Goal: Transaction & Acquisition: Purchase product/service

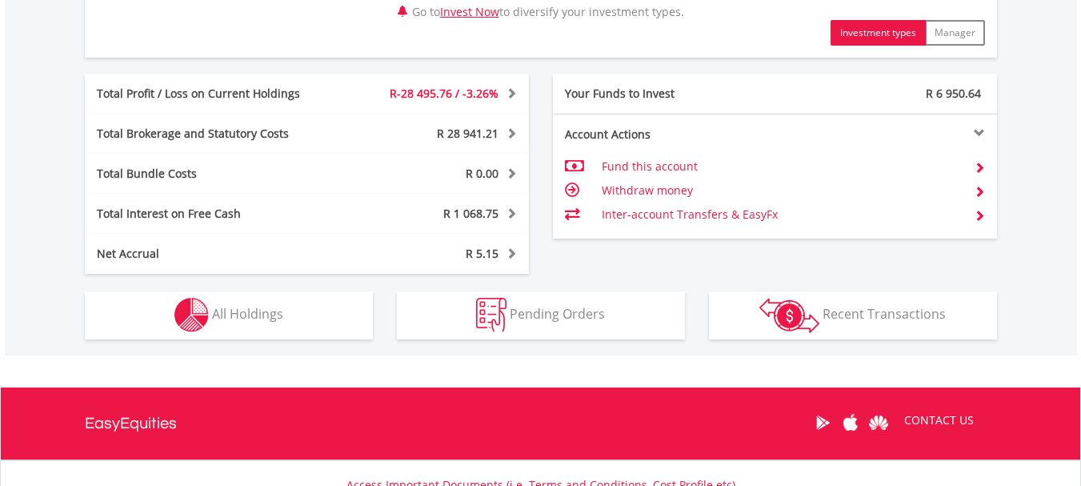
scroll to position [881, 0]
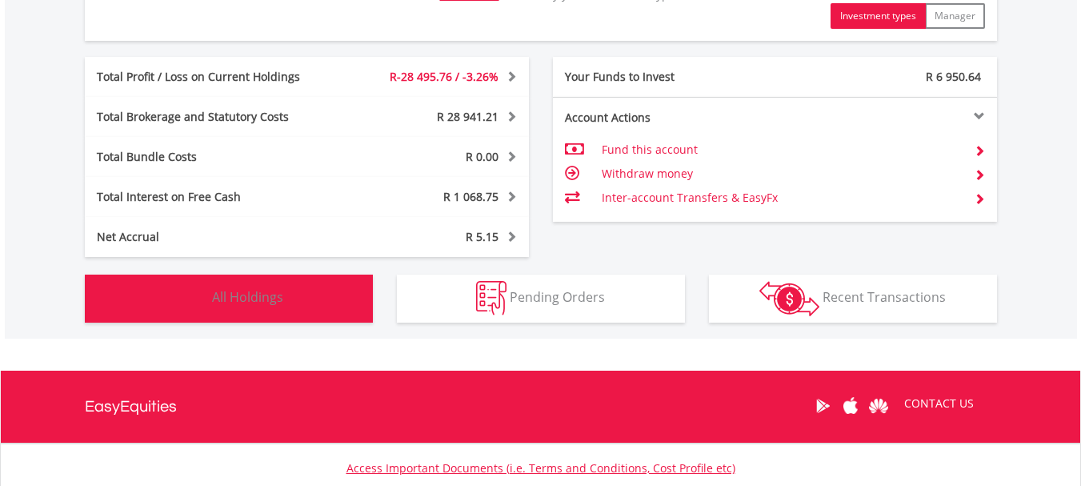
click at [261, 283] on button "Holdings All Holdings" at bounding box center [229, 299] width 288 height 48
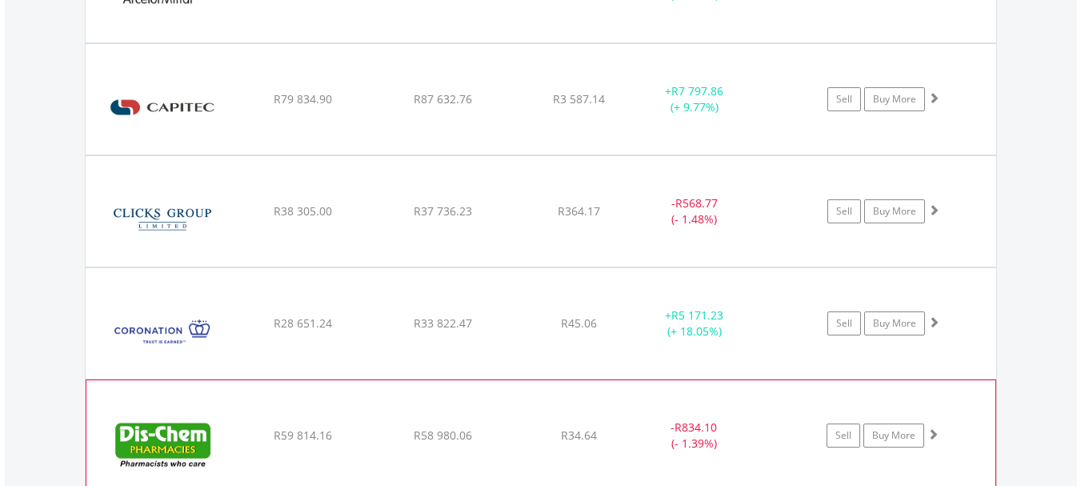
scroll to position [2292, 0]
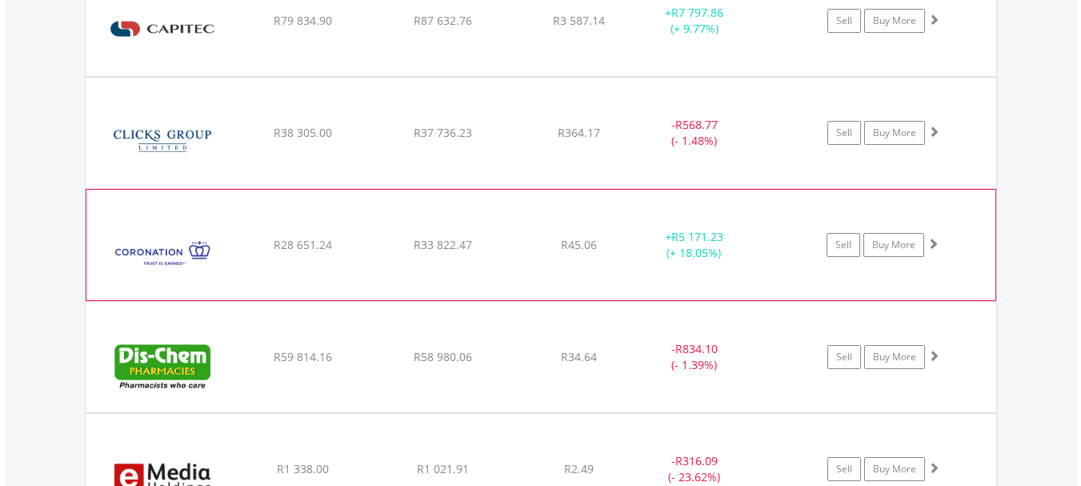
click at [935, 244] on span at bounding box center [933, 243] width 11 height 11
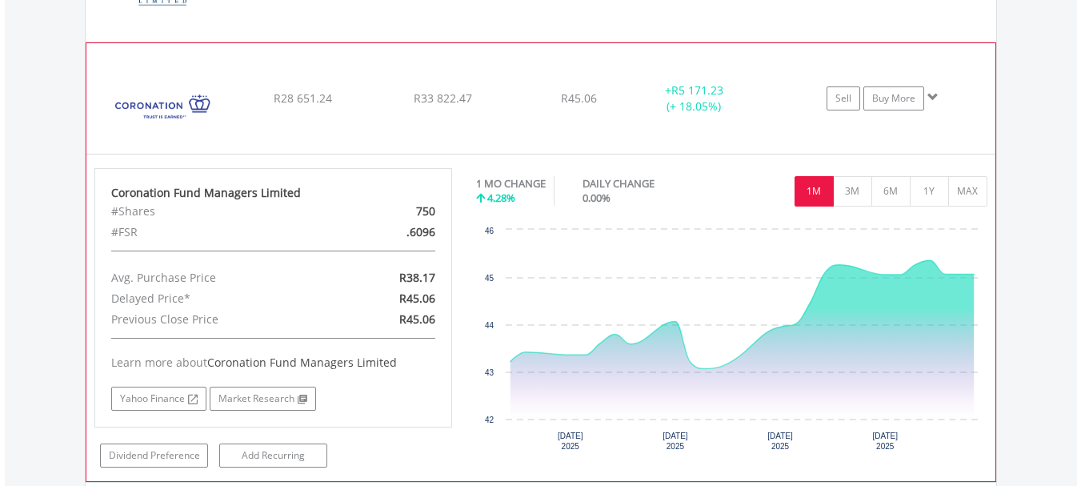
scroll to position [2452, 0]
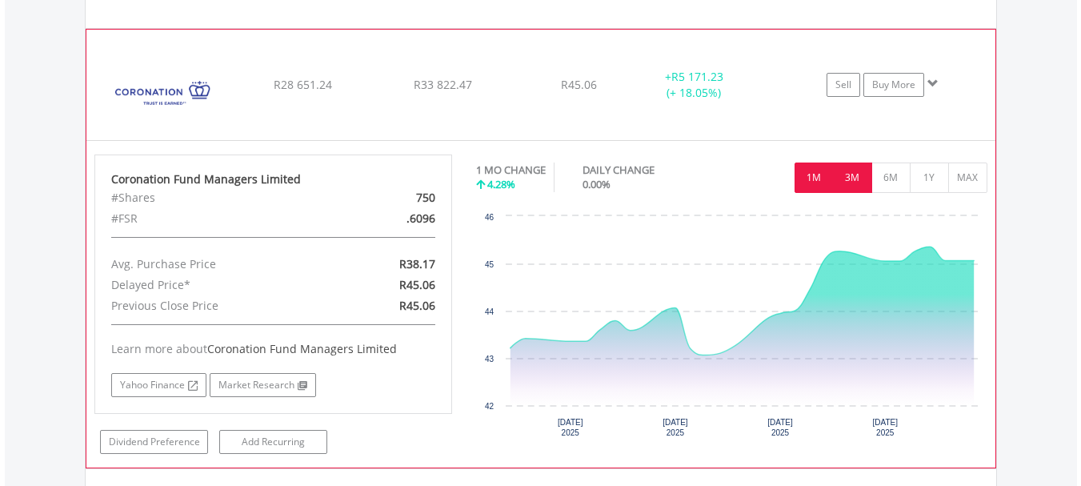
click at [851, 173] on button "3M" at bounding box center [852, 177] width 39 height 30
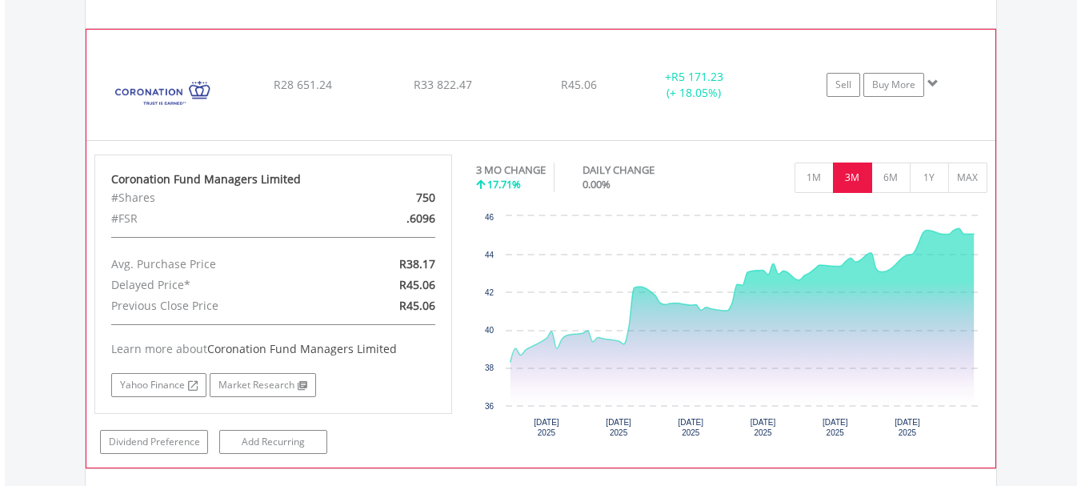
click at [935, 86] on span at bounding box center [933, 83] width 11 height 11
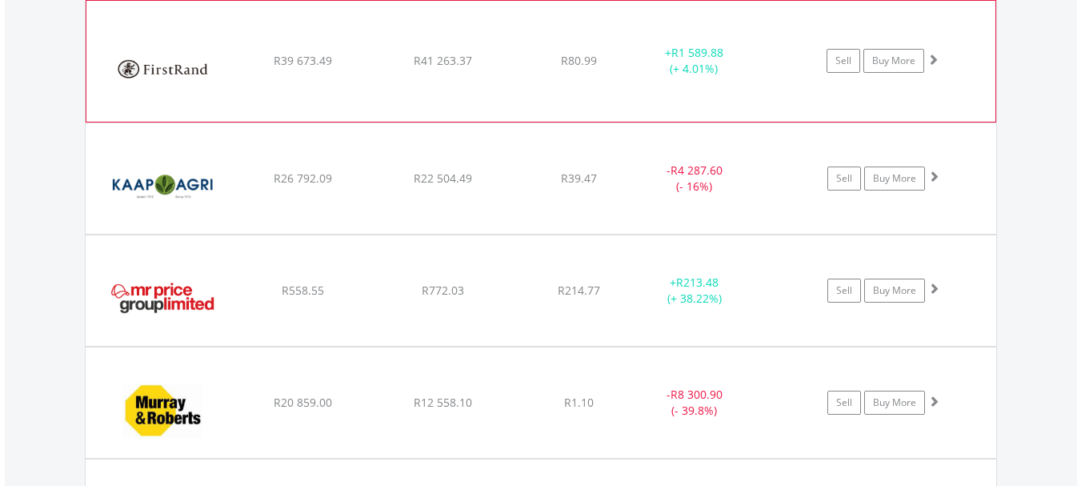
scroll to position [2852, 0]
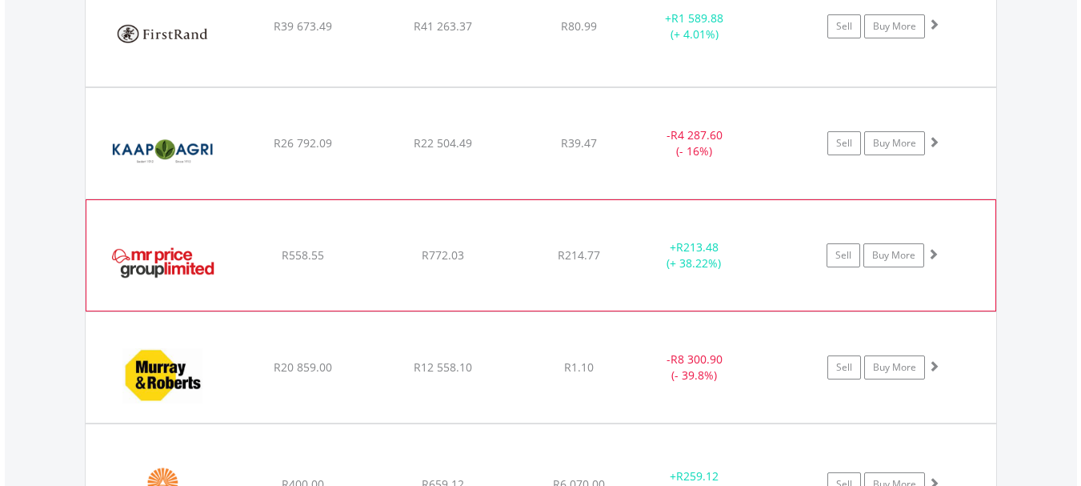
click at [937, 255] on span at bounding box center [933, 253] width 11 height 11
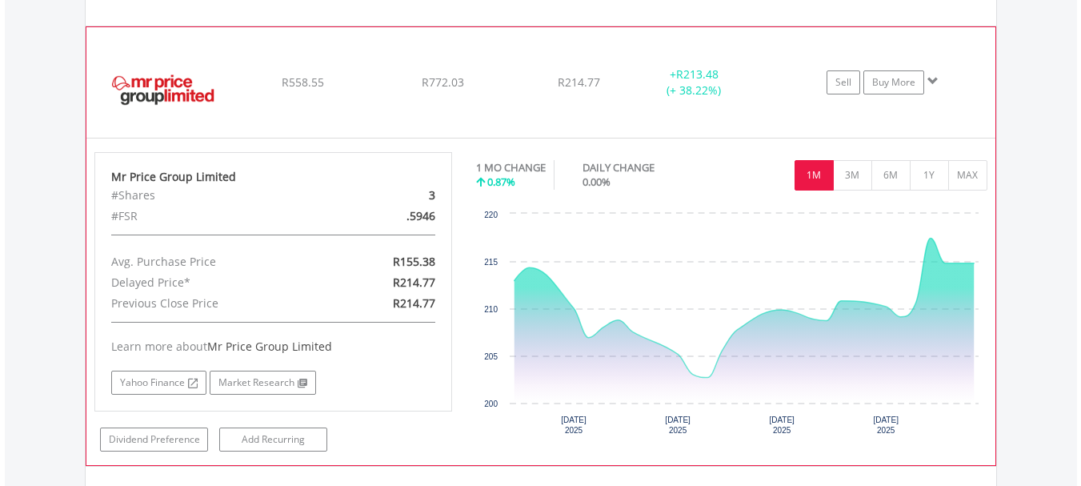
scroll to position [3092, 0]
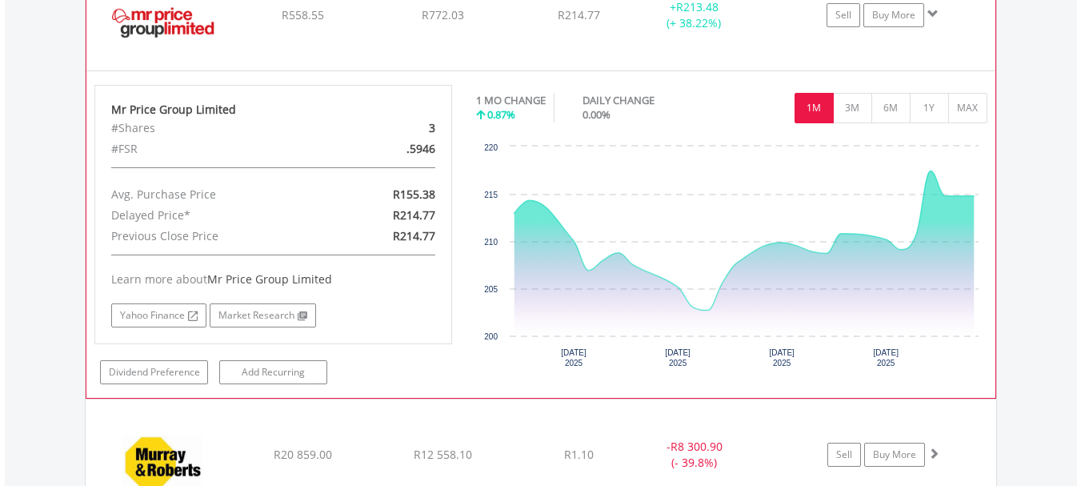
click at [931, 9] on span at bounding box center [933, 13] width 11 height 11
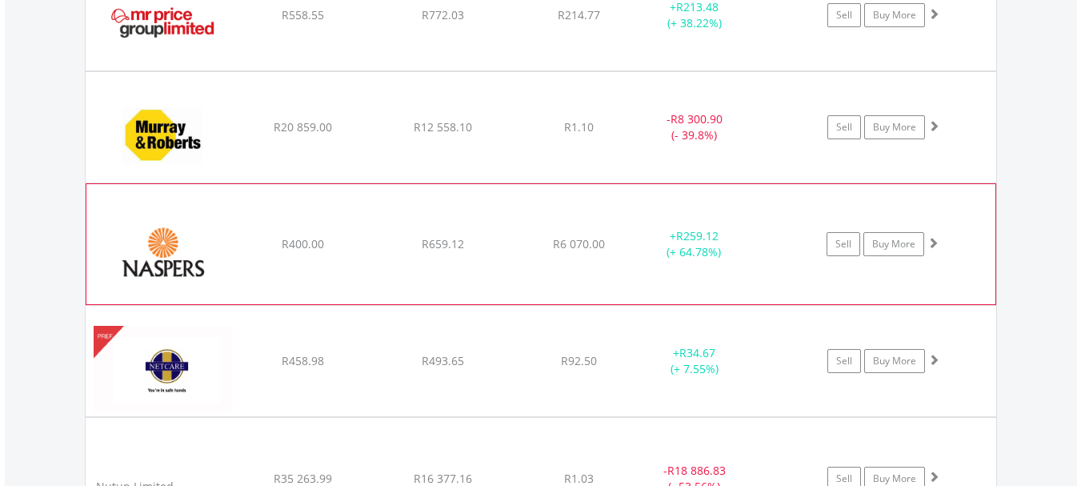
click at [930, 247] on span at bounding box center [933, 242] width 11 height 11
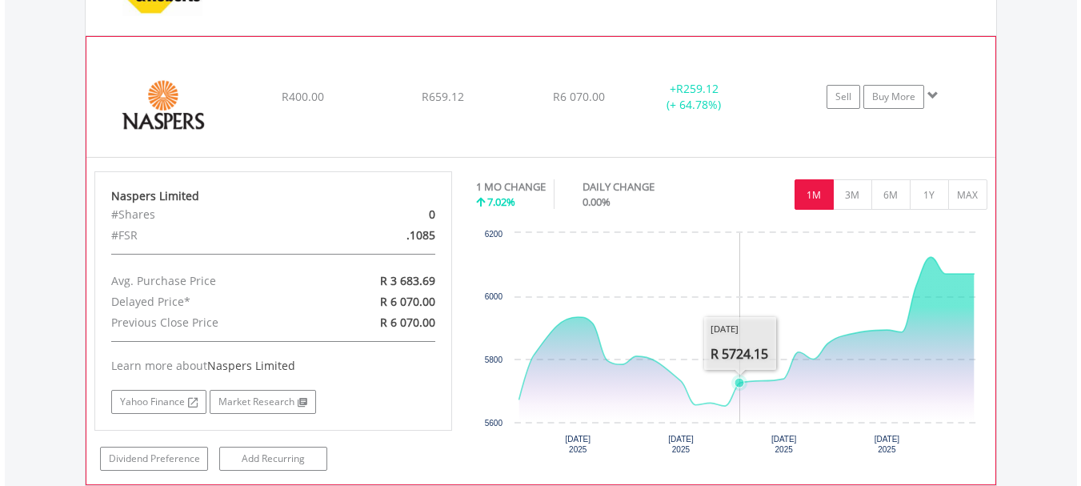
scroll to position [3252, 0]
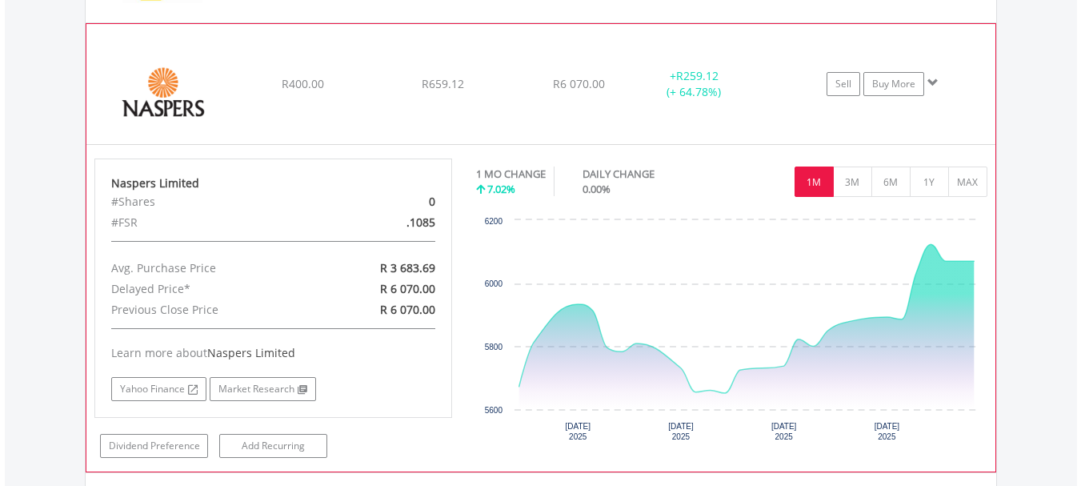
click at [933, 80] on span at bounding box center [933, 82] width 11 height 11
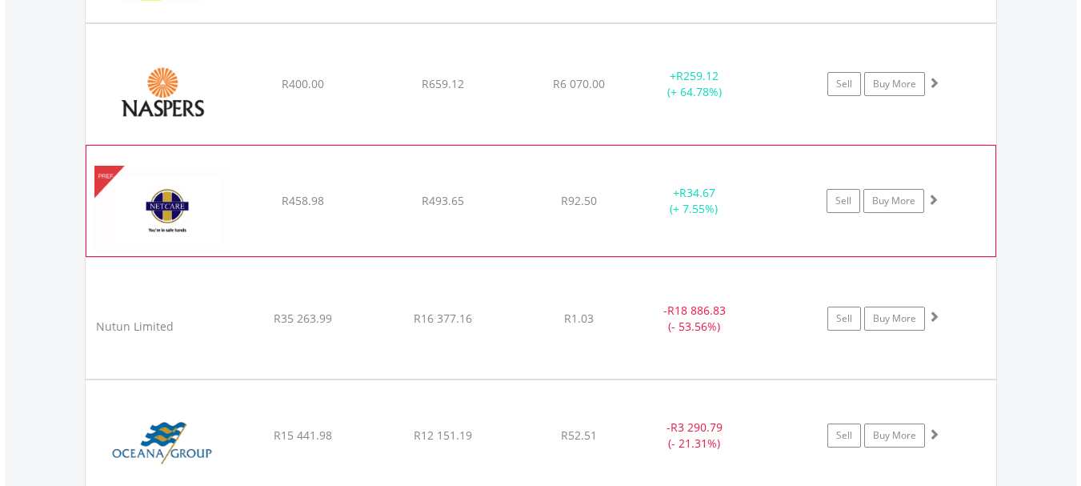
click at [937, 199] on span at bounding box center [933, 199] width 11 height 11
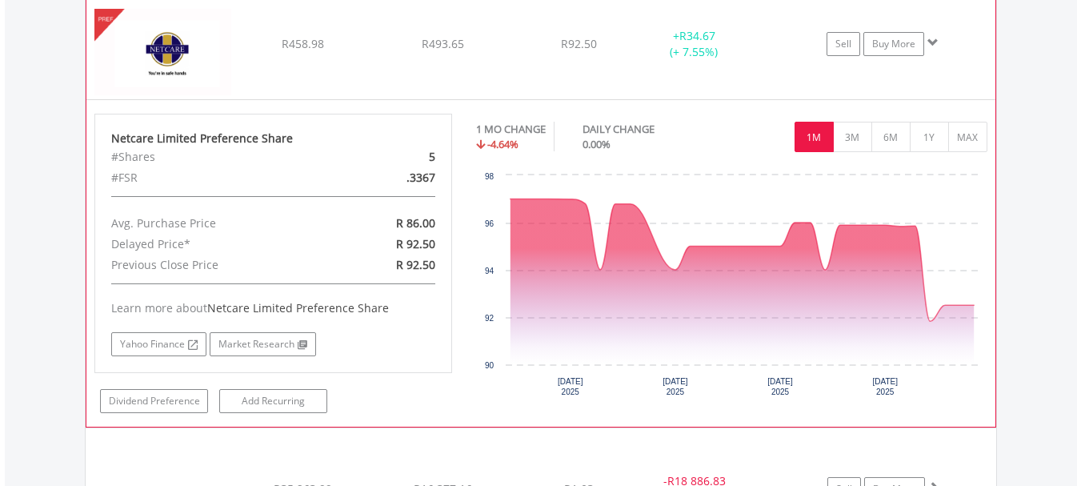
scroll to position [3412, 0]
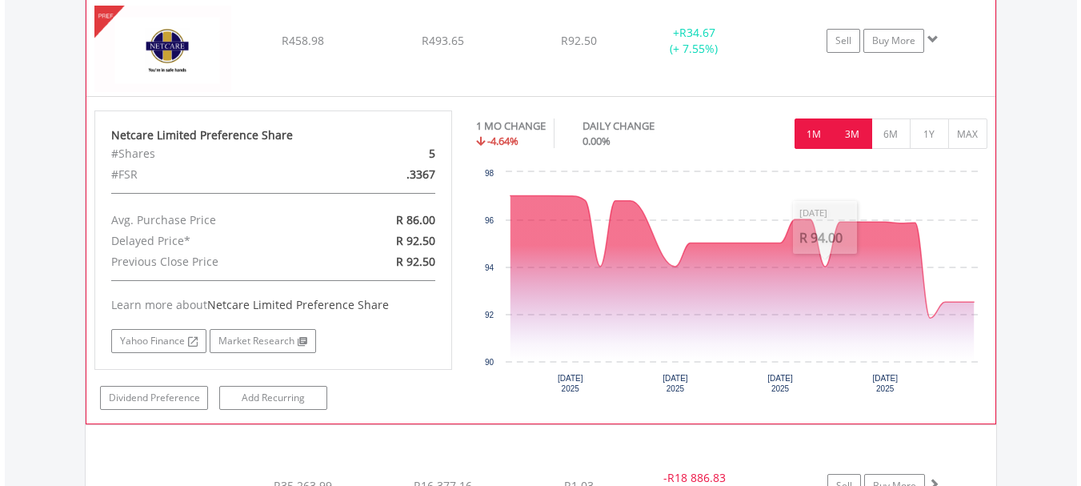
click at [849, 124] on button "3M" at bounding box center [852, 133] width 39 height 30
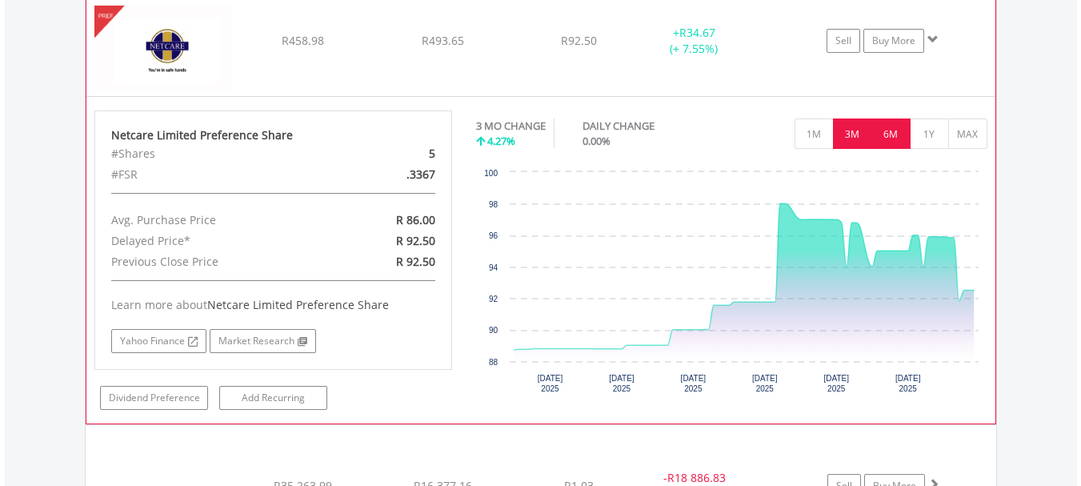
click at [888, 141] on button "6M" at bounding box center [891, 133] width 39 height 30
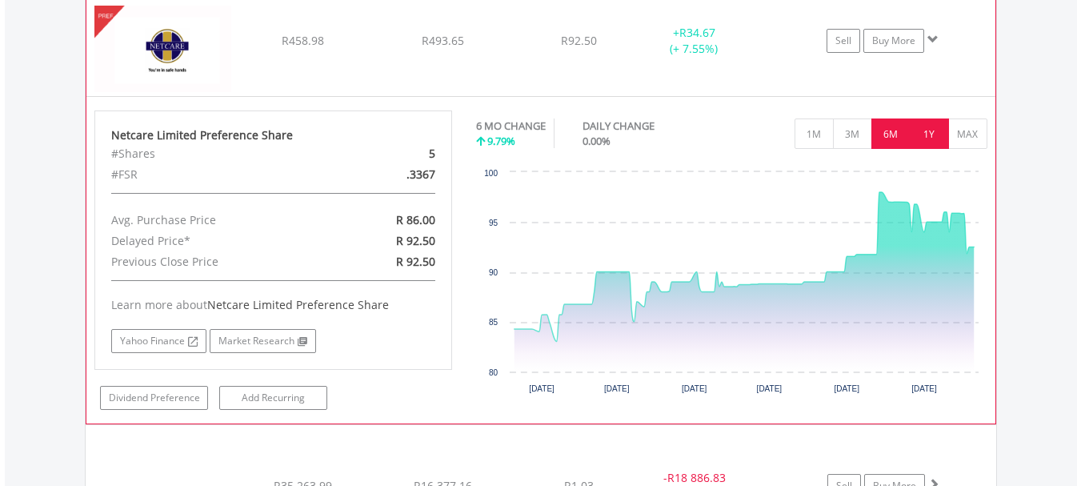
click at [921, 137] on button "1Y" at bounding box center [929, 133] width 39 height 30
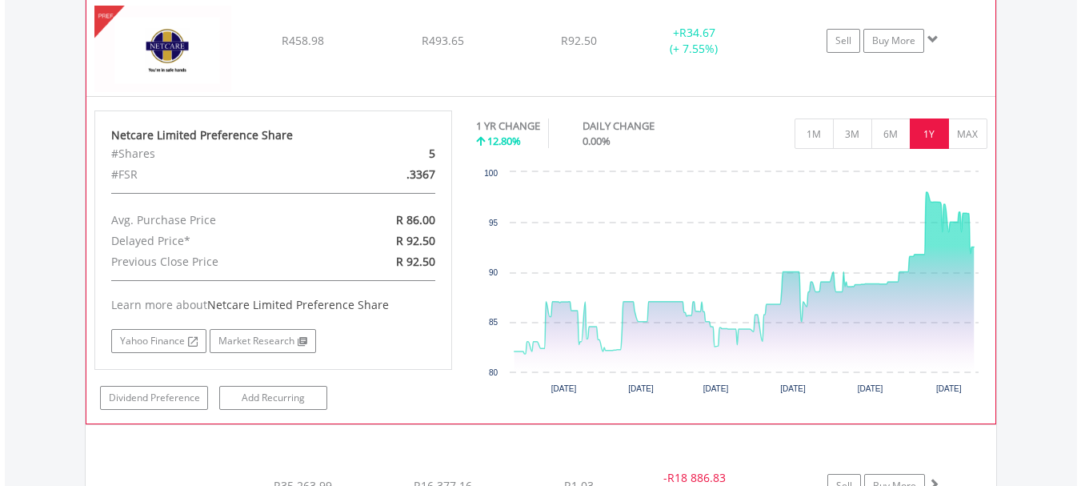
click at [933, 37] on span at bounding box center [933, 39] width 11 height 11
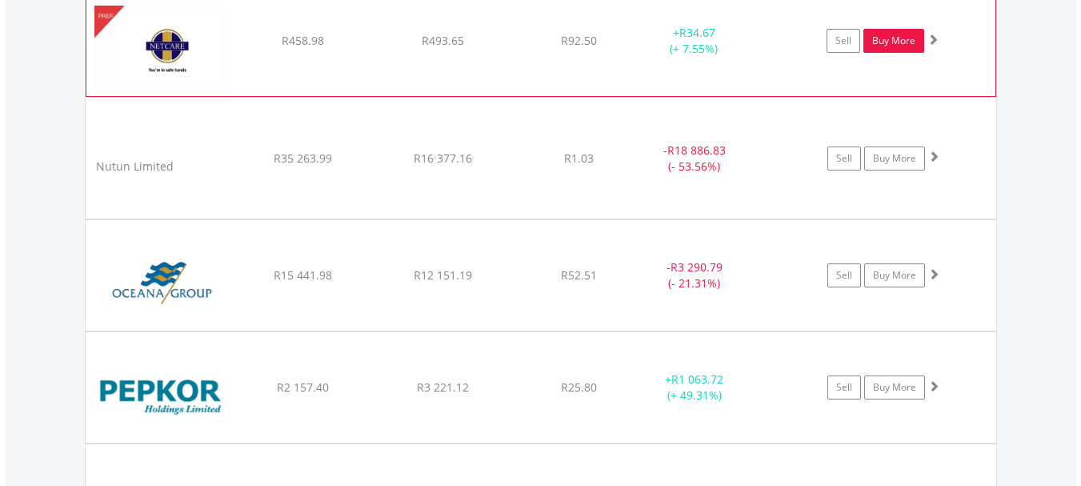
click at [881, 38] on link "Buy More" at bounding box center [894, 41] width 61 height 24
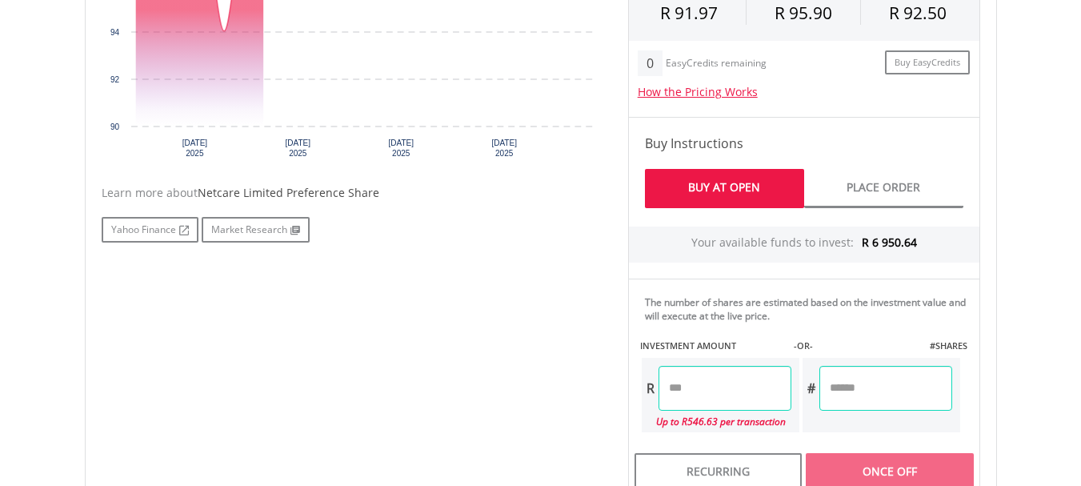
scroll to position [640, 0]
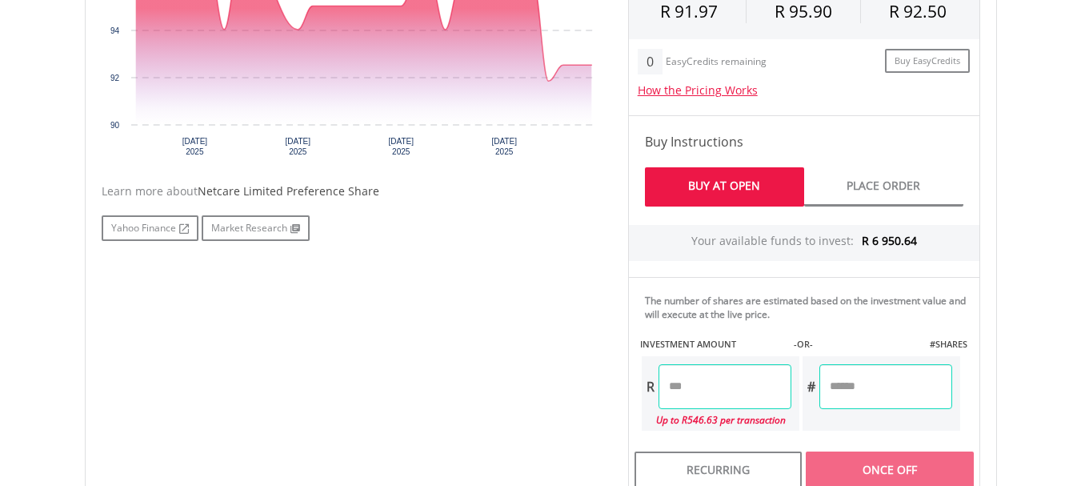
click at [714, 384] on input "number" at bounding box center [725, 386] width 133 height 45
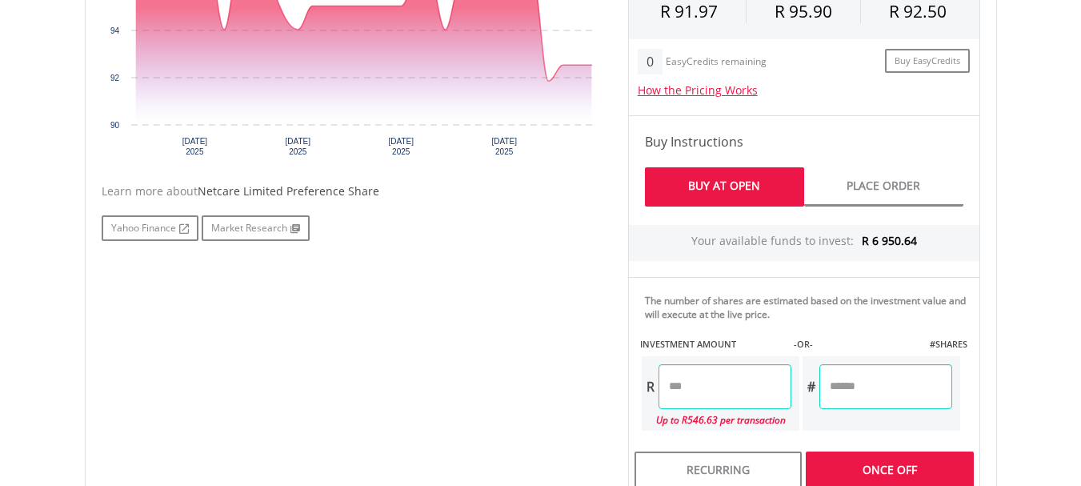
type input "*******"
click at [889, 473] on div "Last Updated Price: 15-min. Delay* Price Update Cost: 0 Credits Market Closed S…" at bounding box center [804, 276] width 376 height 805
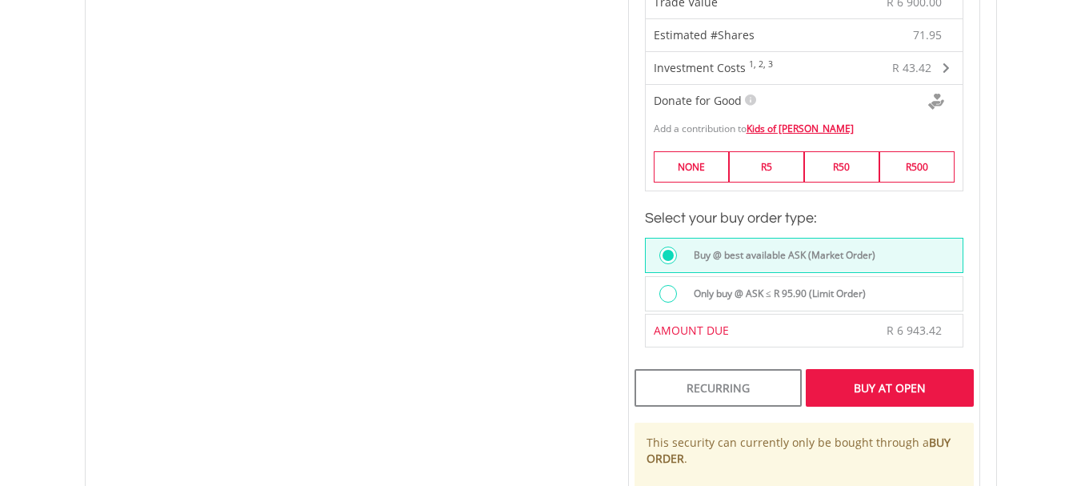
scroll to position [1201, 0]
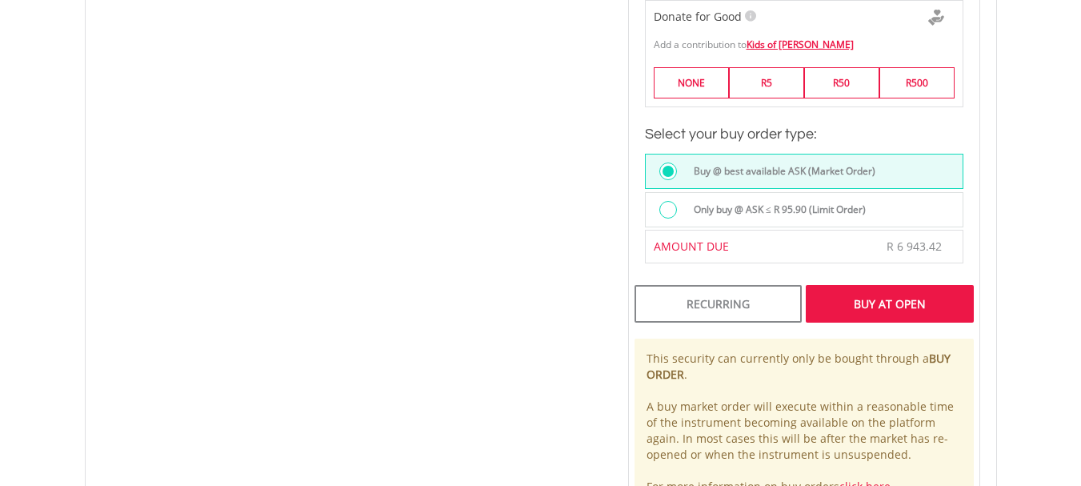
click at [890, 306] on div "Buy At Open" at bounding box center [889, 303] width 167 height 37
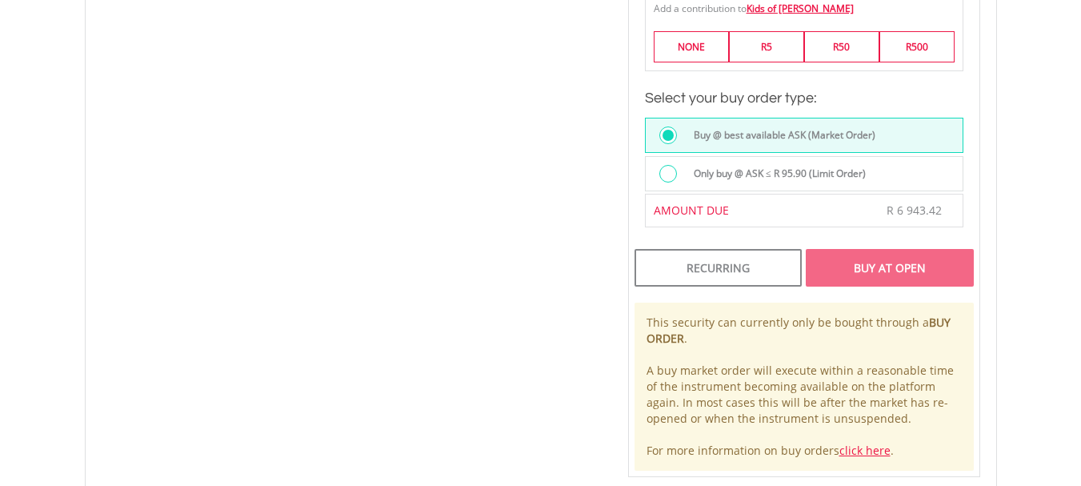
scroll to position [1264, 0]
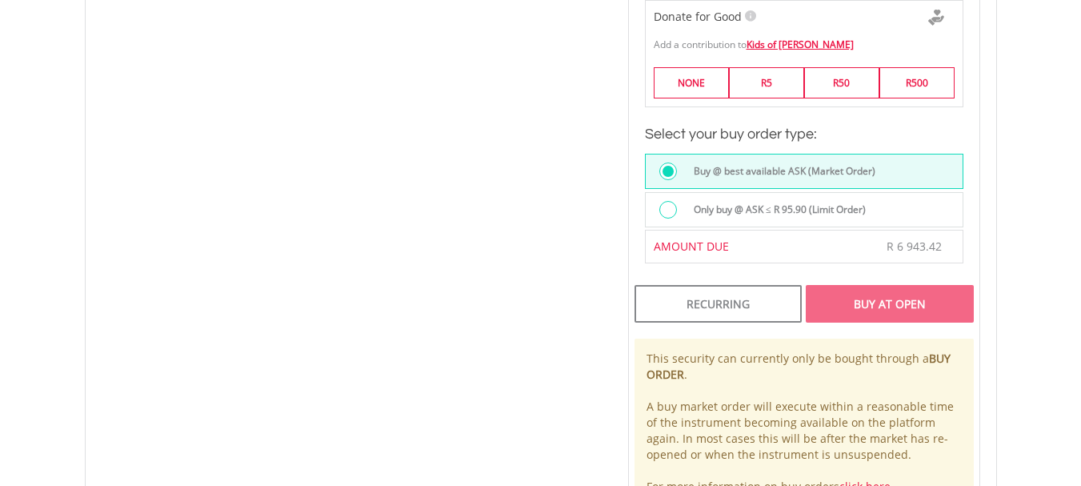
click at [873, 310] on div "Buy At Open" at bounding box center [889, 303] width 167 height 37
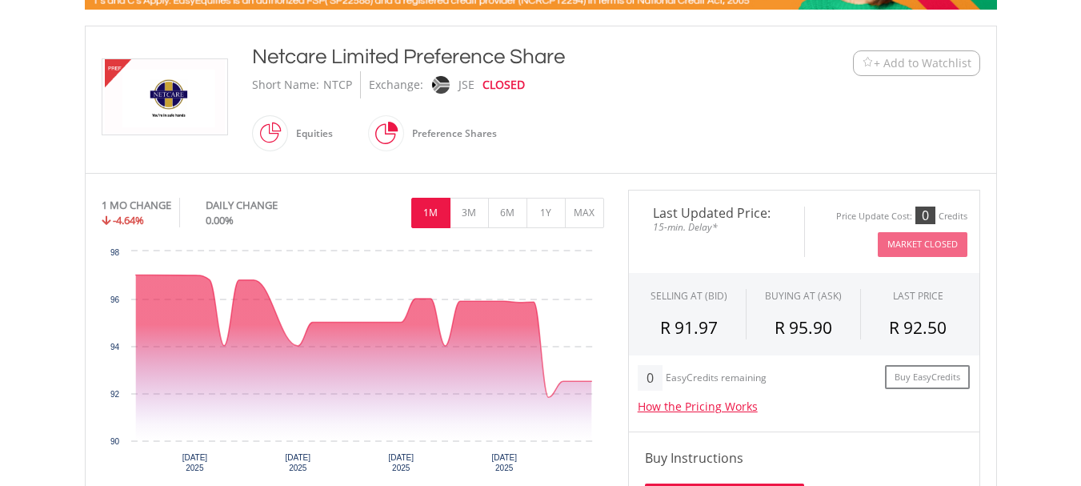
scroll to position [303, 0]
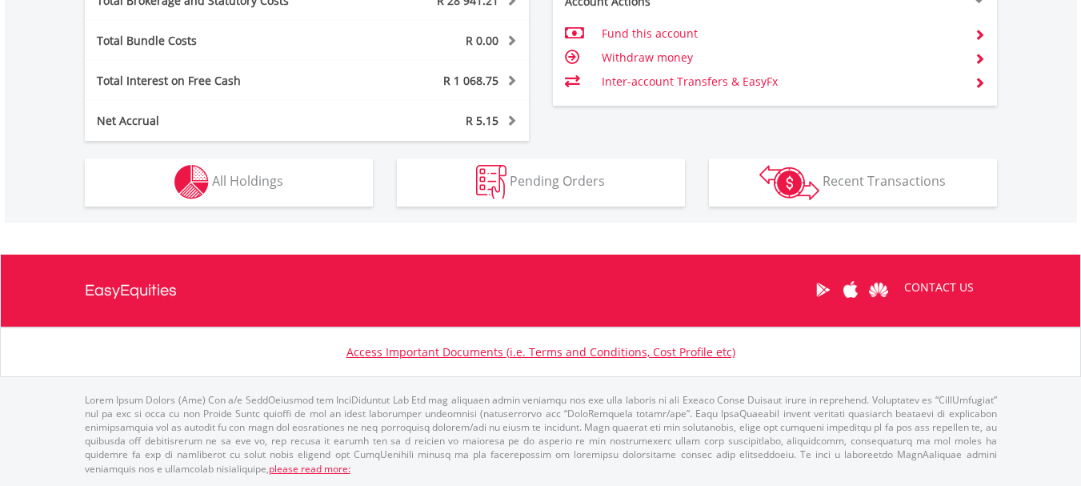
scroll to position [154, 304]
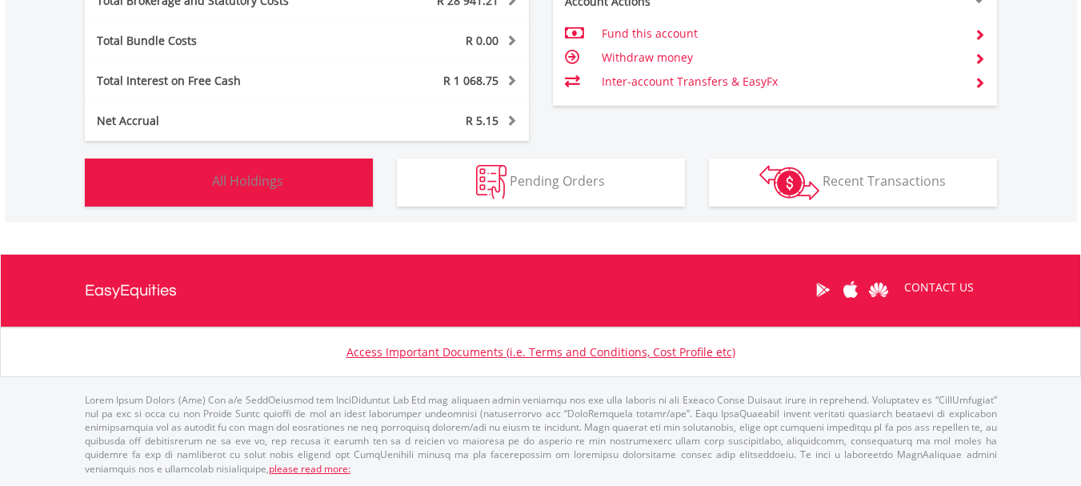
click at [257, 197] on button "Holdings All Holdings" at bounding box center [229, 182] width 288 height 48
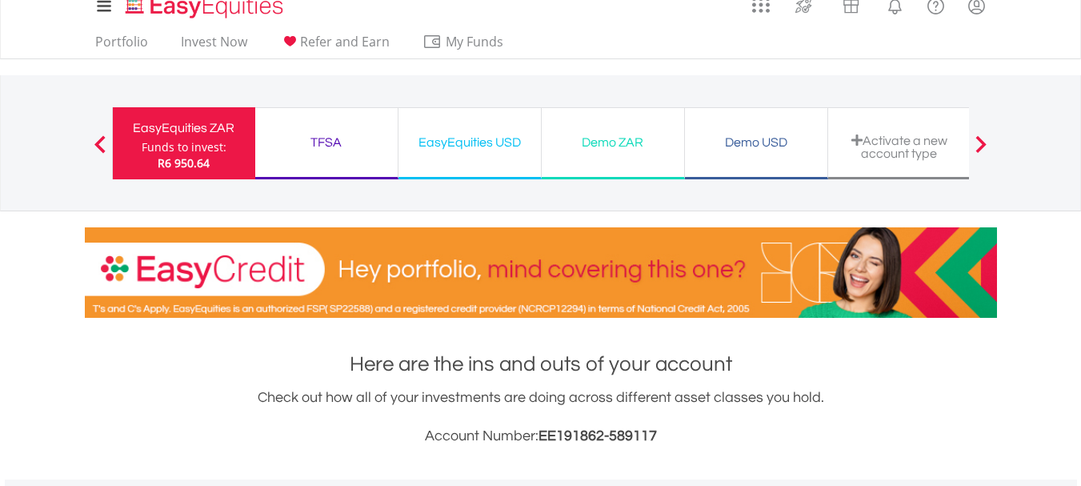
scroll to position [0, 0]
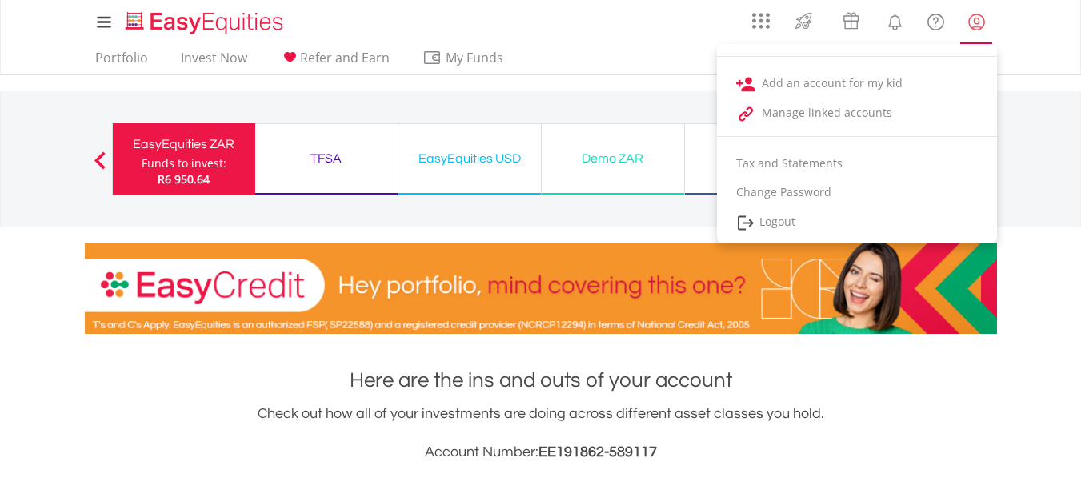
click at [981, 29] on lord-icon "My Profile" at bounding box center [977, 22] width 20 height 20
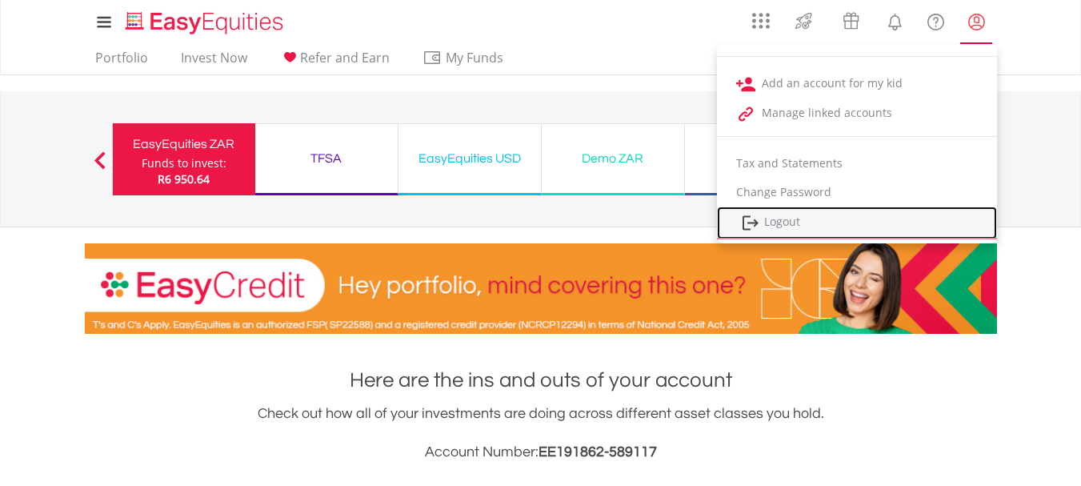
click at [845, 227] on link "Logout" at bounding box center [857, 223] width 280 height 33
